Goal: Navigation & Orientation: Find specific page/section

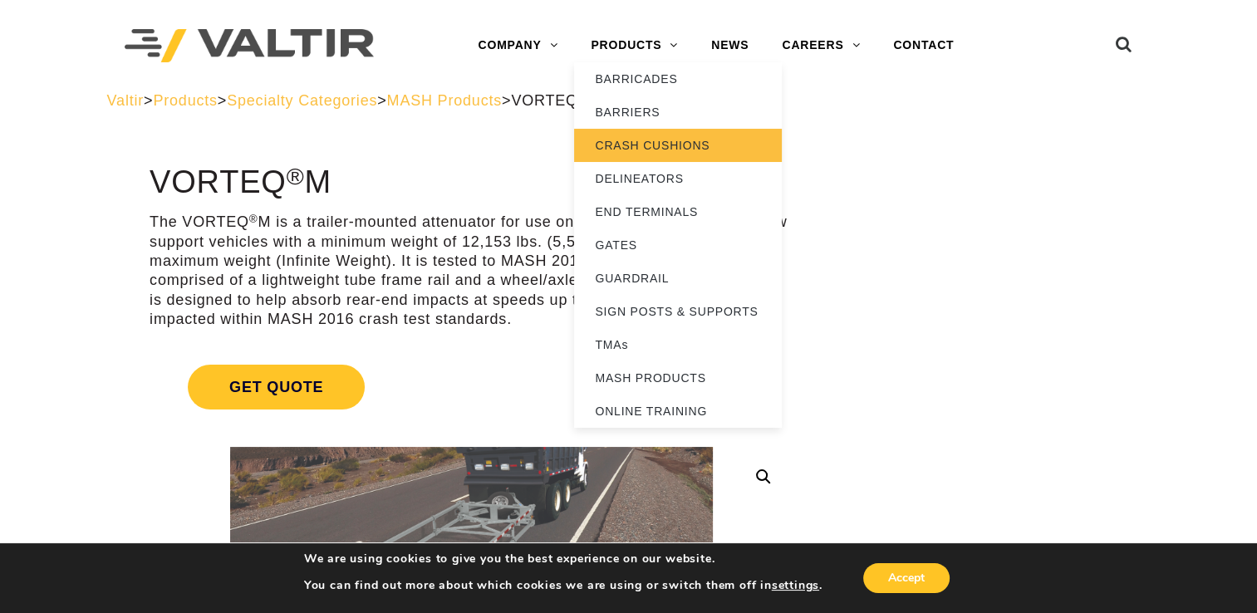
click at [671, 155] on link "CRASH CUSHIONS" at bounding box center [678, 145] width 208 height 33
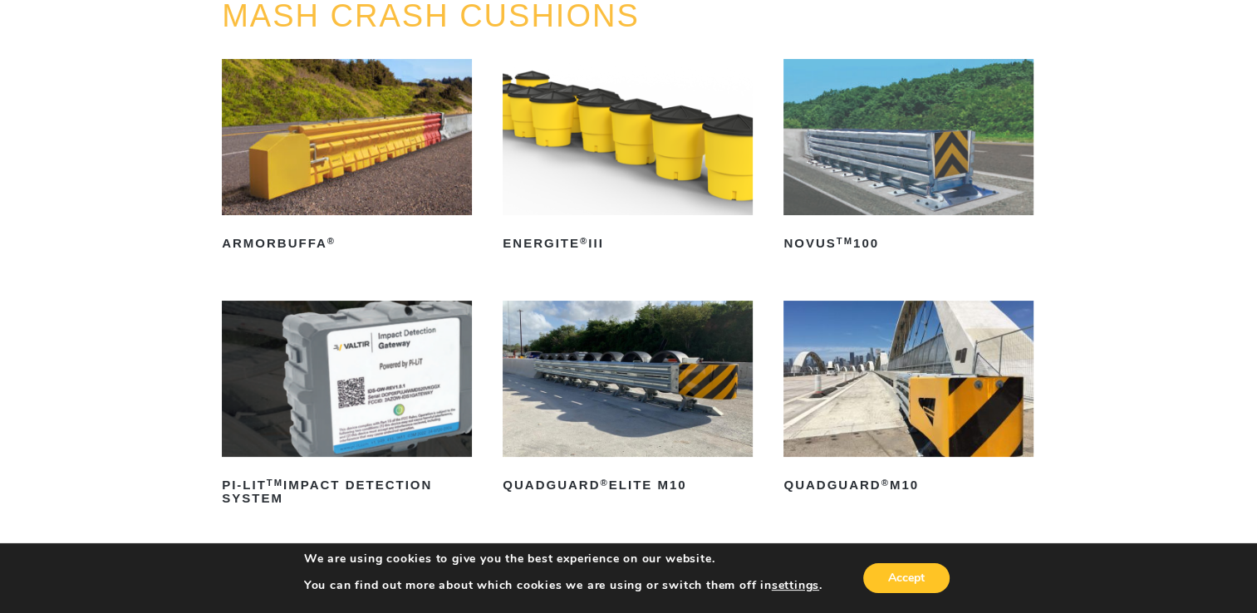
scroll to position [249, 0]
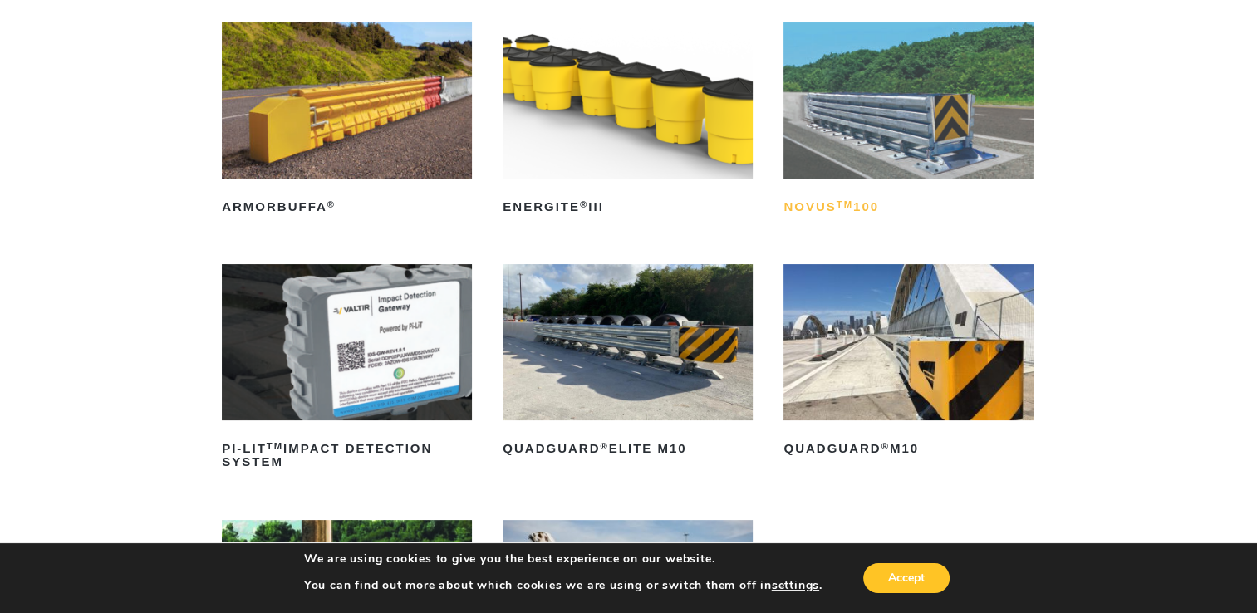
click at [845, 202] on sup "TM" at bounding box center [845, 204] width 17 height 10
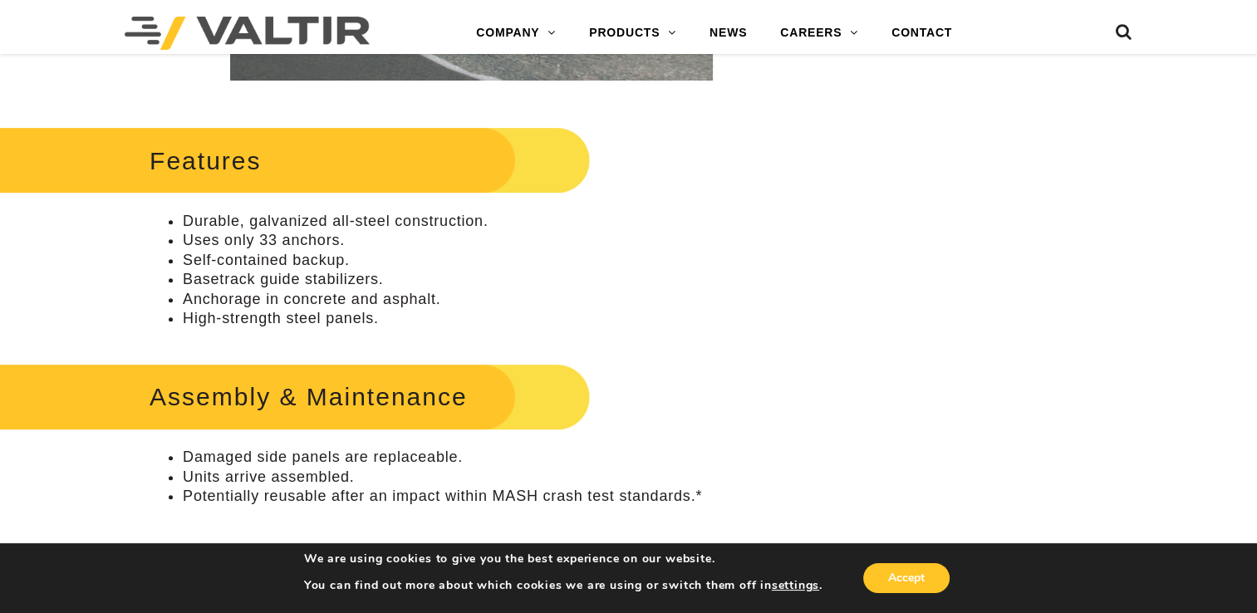
scroll to position [665, 0]
